Goal: Task Accomplishment & Management: Use online tool/utility

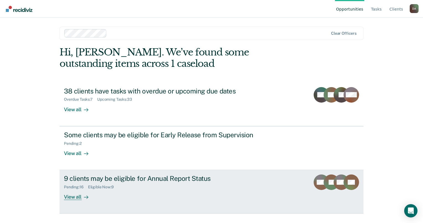
click at [102, 174] on div "9 clients may be eligible for Annual Report Status" at bounding box center [161, 178] width 195 height 8
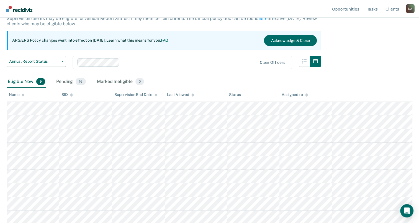
scroll to position [39, 0]
click at [23, 94] on icon at bounding box center [23, 95] width 3 height 4
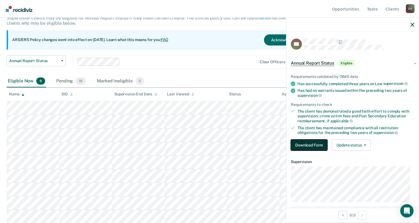
click at [317, 144] on button "Download Form" at bounding box center [309, 144] width 37 height 11
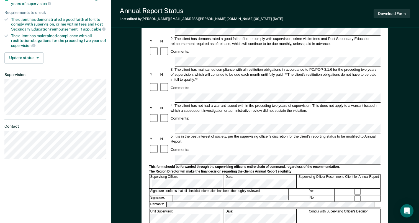
scroll to position [111, 0]
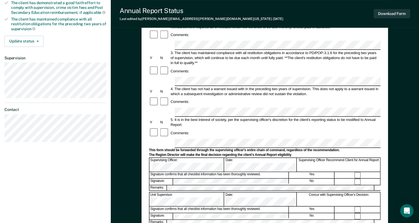
click at [364, 172] on div at bounding box center [357, 175] width 45 height 6
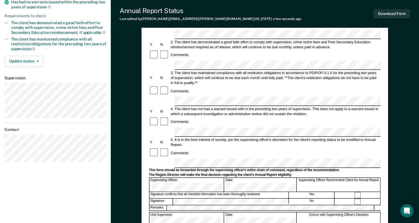
scroll to position [0, 0]
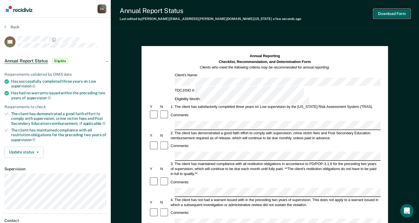
click at [399, 16] on button "Download Form" at bounding box center [392, 13] width 37 height 9
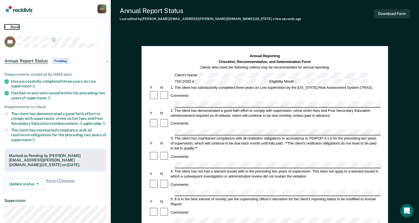
click at [13, 28] on button "Back" at bounding box center [11, 26] width 15 height 5
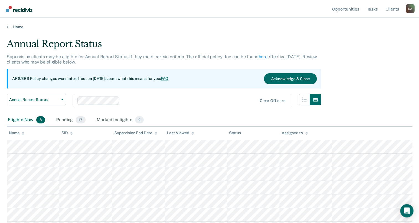
drag, startPoint x: 30, startPoint y: 135, endPoint x: 17, endPoint y: 134, distance: 13.1
click at [18, 134] on th "Name" at bounding box center [33, 133] width 53 height 14
click at [21, 133] on div "Name" at bounding box center [17, 133] width 16 height 5
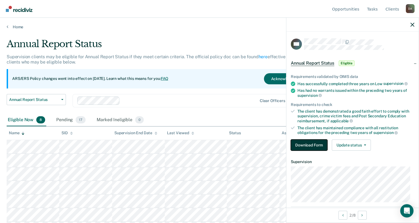
click at [299, 141] on button "Download Form" at bounding box center [309, 144] width 37 height 11
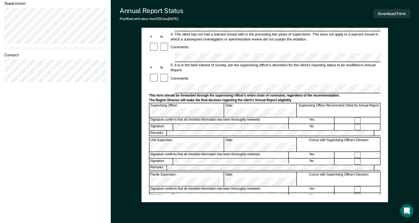
scroll to position [166, 0]
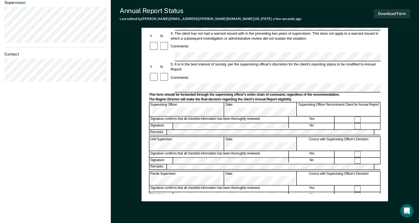
click at [399, 19] on div "Download Form" at bounding box center [392, 14] width 37 height 14
click at [397, 15] on button "Download Form" at bounding box center [392, 13] width 37 height 9
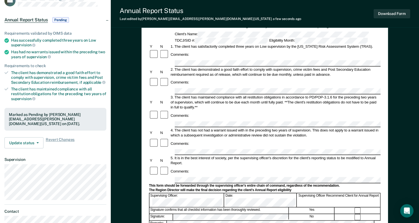
scroll to position [0, 0]
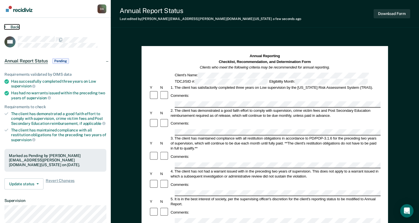
click at [14, 28] on button "Back" at bounding box center [11, 26] width 15 height 5
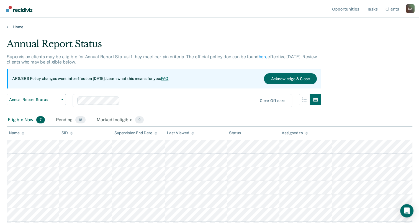
click at [21, 134] on div "Name" at bounding box center [17, 133] width 16 height 5
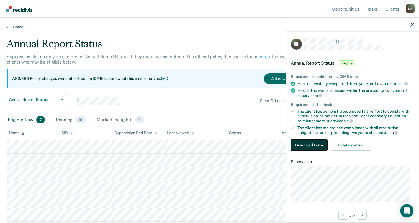
click at [320, 139] on button "Download Form" at bounding box center [309, 144] width 37 height 11
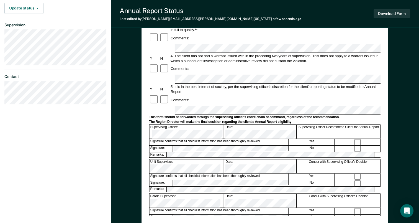
scroll to position [160, 0]
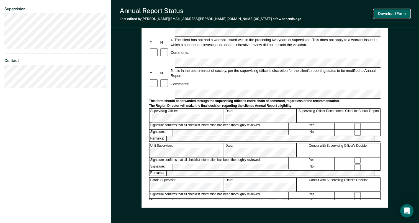
click at [386, 13] on button "Download Form" at bounding box center [392, 13] width 37 height 9
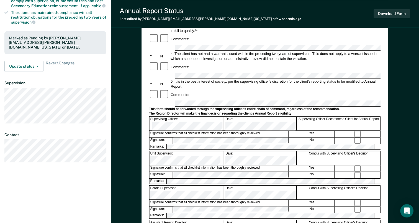
scroll to position [21, 0]
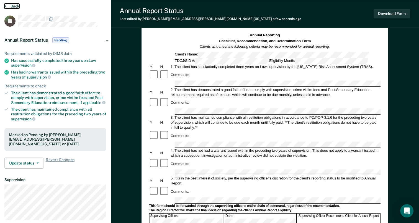
click at [13, 4] on button "Back" at bounding box center [11, 6] width 15 height 5
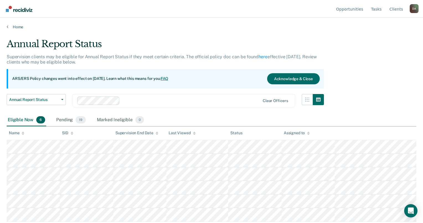
click at [21, 132] on div "Name" at bounding box center [17, 133] width 16 height 5
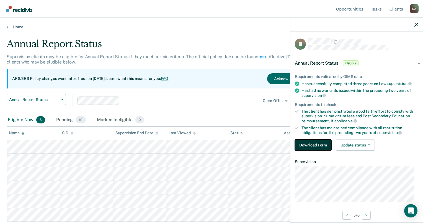
click at [319, 141] on button "Download Form" at bounding box center [313, 144] width 37 height 11
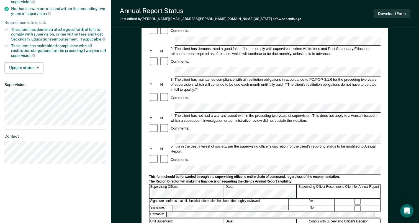
scroll to position [188, 0]
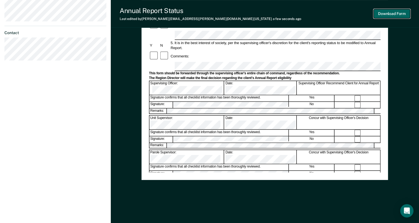
click at [396, 13] on button "Download Form" at bounding box center [392, 13] width 37 height 9
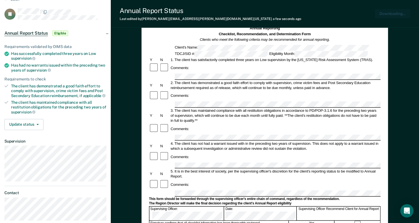
scroll to position [21, 0]
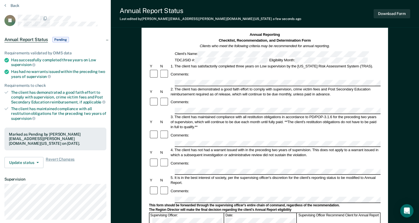
click at [20, 7] on div "Back" at bounding box center [55, 9] width 102 height 12
click at [12, 6] on button "Back" at bounding box center [11, 5] width 15 height 5
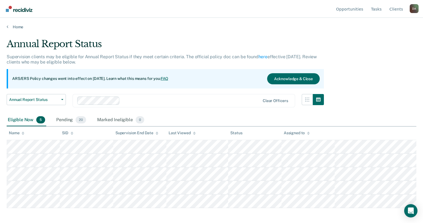
click at [22, 135] on div at bounding box center [23, 133] width 3 height 5
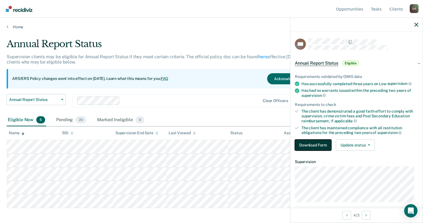
click at [315, 143] on button "Download Form" at bounding box center [313, 144] width 37 height 11
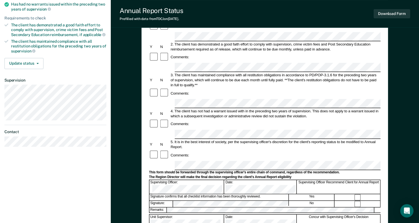
scroll to position [166, 0]
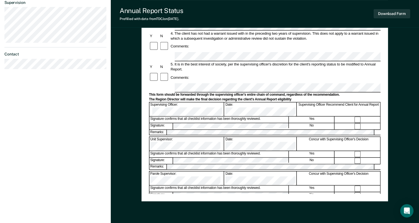
click at [365, 116] on div "Signature confirms that all checklist information has been thoroughly reviewed.…" at bounding box center [265, 119] width 232 height 7
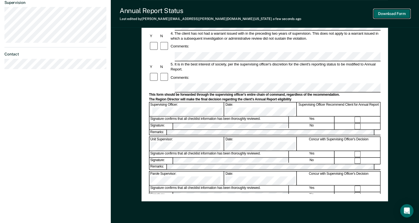
click at [386, 14] on button "Download Form" at bounding box center [392, 13] width 37 height 9
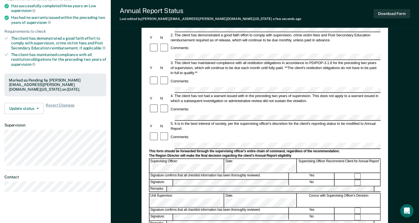
scroll to position [0, 0]
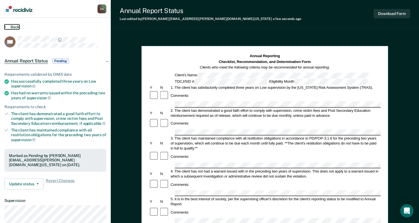
click at [10, 28] on button "Back" at bounding box center [11, 26] width 15 height 5
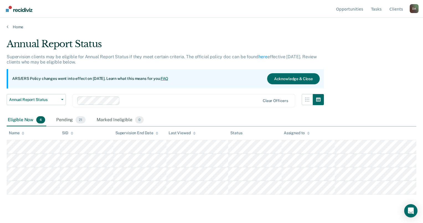
click at [22, 134] on icon at bounding box center [23, 133] width 3 height 1
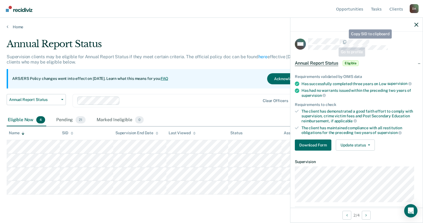
click at [351, 35] on div "AM Annual Report Status Eligible Requirements validated by OIMS data Has succes…" at bounding box center [357, 120] width 132 height 176
click at [308, 150] on div "Requirements validated by OIMS data Has successfully completed three years on L…" at bounding box center [357, 109] width 132 height 89
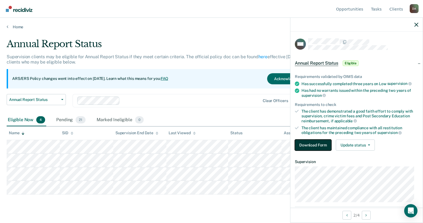
click at [306, 146] on button "Download Form" at bounding box center [313, 144] width 37 height 11
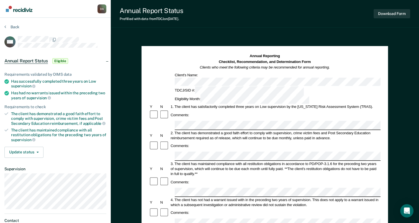
click at [160, 140] on div at bounding box center [165, 145] width 10 height 11
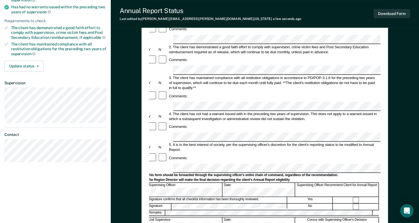
scroll to position [91, 0]
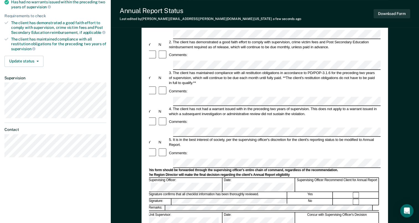
click at [223, 212] on div "Unit Supervisor:" at bounding box center [185, 219] width 75 height 14
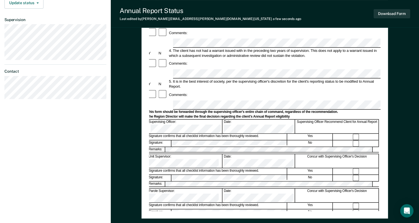
scroll to position [182, 0]
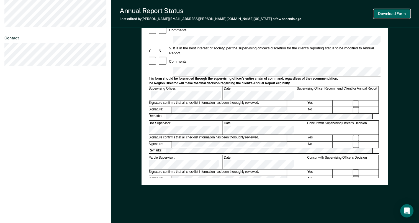
click at [403, 12] on button "Download Form" at bounding box center [392, 13] width 37 height 9
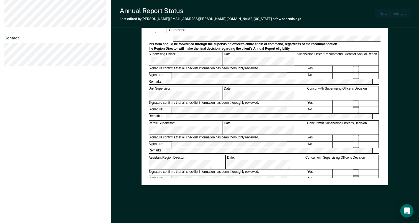
scroll to position [188, 0]
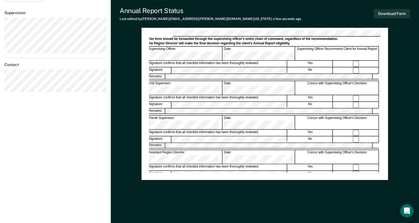
click at [126, 132] on div "Annual Reporting Checklist, Recommendation, and Determination Form Clients who …" at bounding box center [265, 35] width 308 height 376
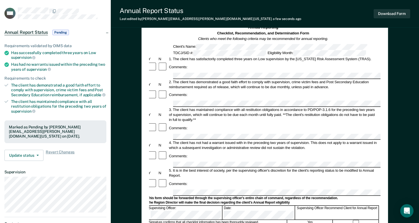
scroll to position [0, 0]
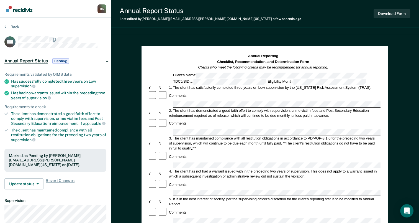
click at [21, 23] on section "Back AM Annual Report Status Pending Requirements validated by OIMS data Has su…" at bounding box center [55, 154] width 111 height 273
click at [18, 25] on button "Back" at bounding box center [11, 26] width 15 height 5
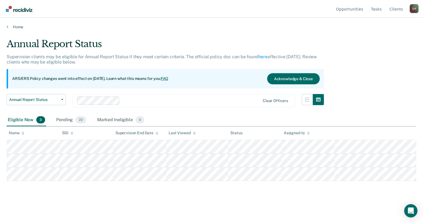
click at [22, 132] on icon at bounding box center [23, 133] width 3 height 4
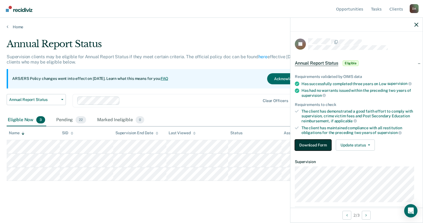
click at [305, 143] on button "Download Form" at bounding box center [313, 144] width 37 height 11
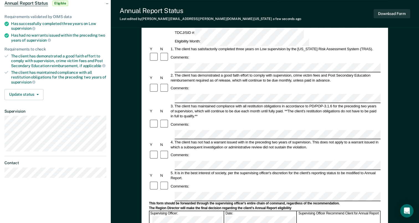
scroll to position [55, 0]
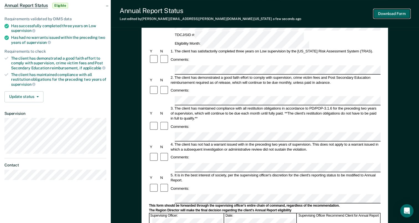
click at [396, 17] on button "Download Form" at bounding box center [392, 13] width 37 height 9
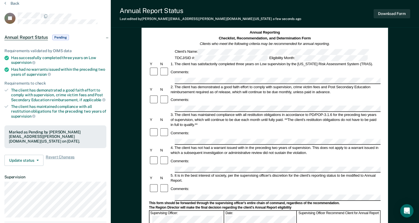
scroll to position [0, 0]
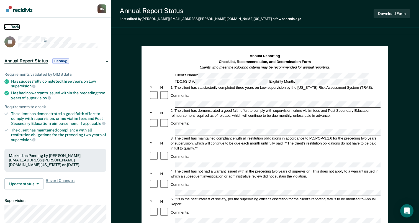
click at [12, 29] on button "Back" at bounding box center [11, 26] width 15 height 5
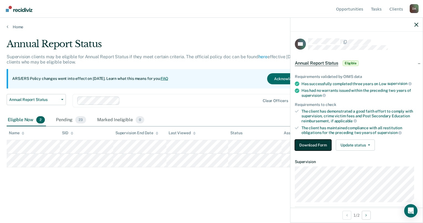
click at [326, 143] on button "Download Form" at bounding box center [313, 144] width 37 height 11
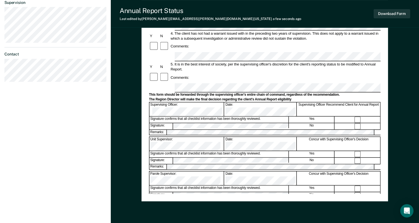
scroll to position [164, 0]
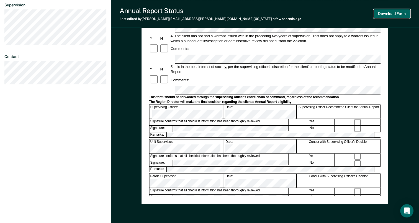
click at [387, 12] on button "Download Form" at bounding box center [392, 13] width 37 height 9
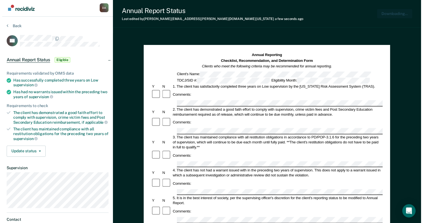
scroll to position [0, 0]
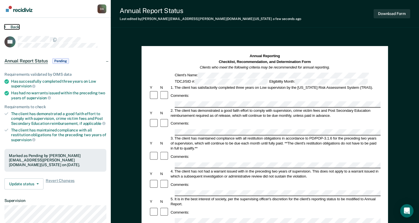
click at [8, 26] on button "Back" at bounding box center [11, 26] width 15 height 5
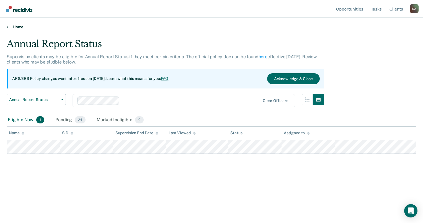
click at [24, 24] on div "Home" at bounding box center [211, 24] width 423 height 12
click at [23, 25] on link "Home" at bounding box center [212, 26] width 410 height 5
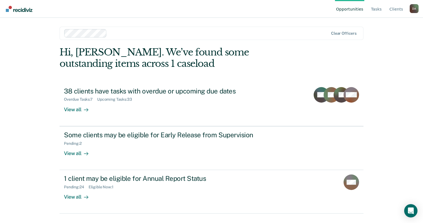
click at [411, 9] on div "D A" at bounding box center [414, 8] width 9 height 9
click at [396, 46] on button "Log Out" at bounding box center [391, 43] width 53 height 9
